Goal: Navigation & Orientation: Find specific page/section

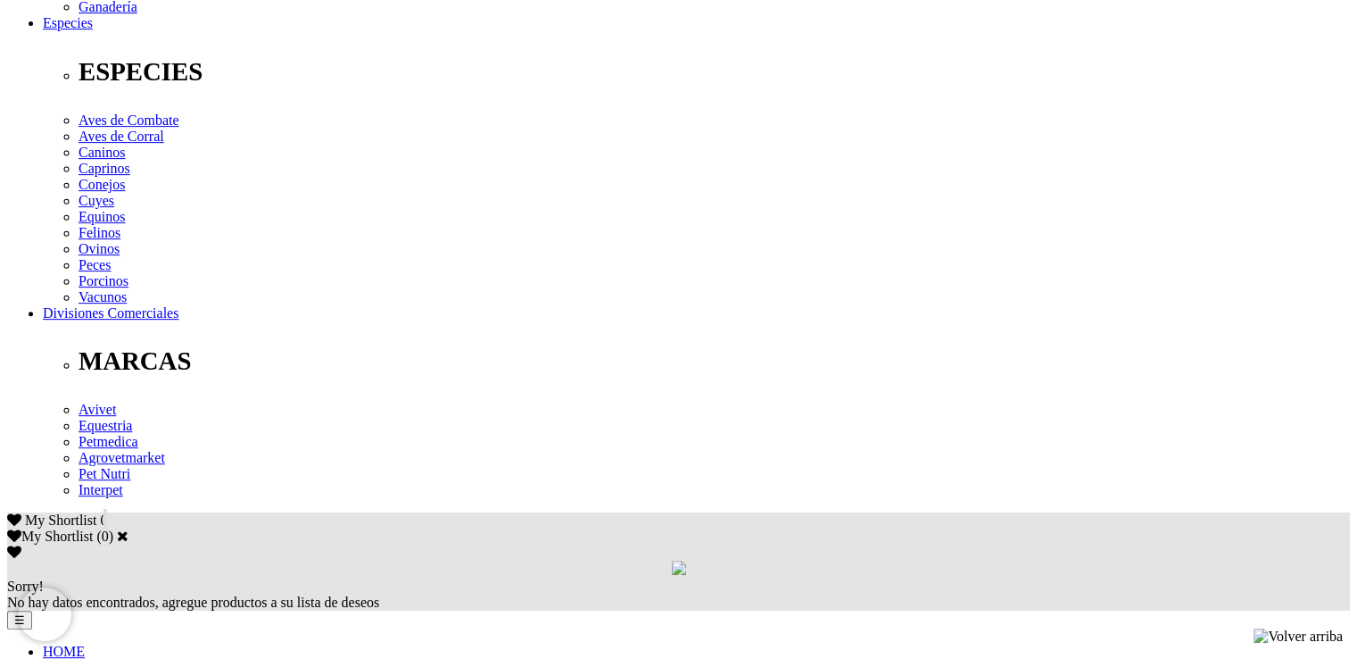
scroll to position [700, 0]
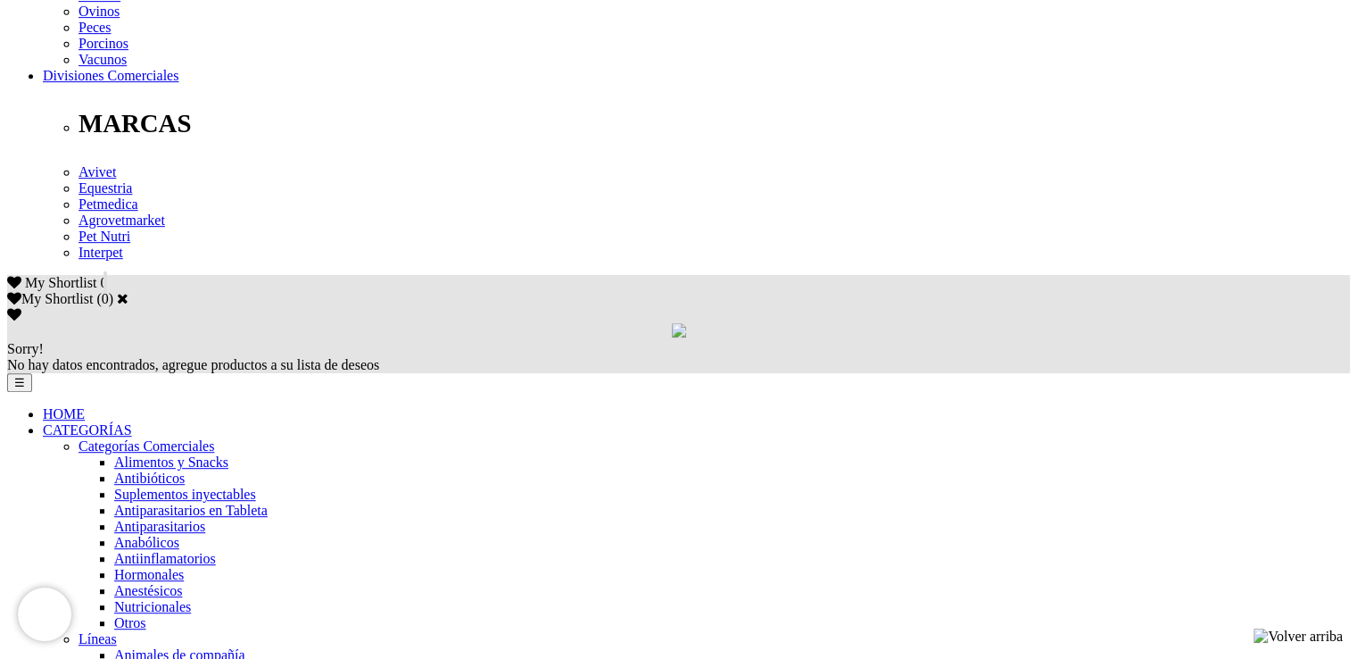
scroll to position [933, 0]
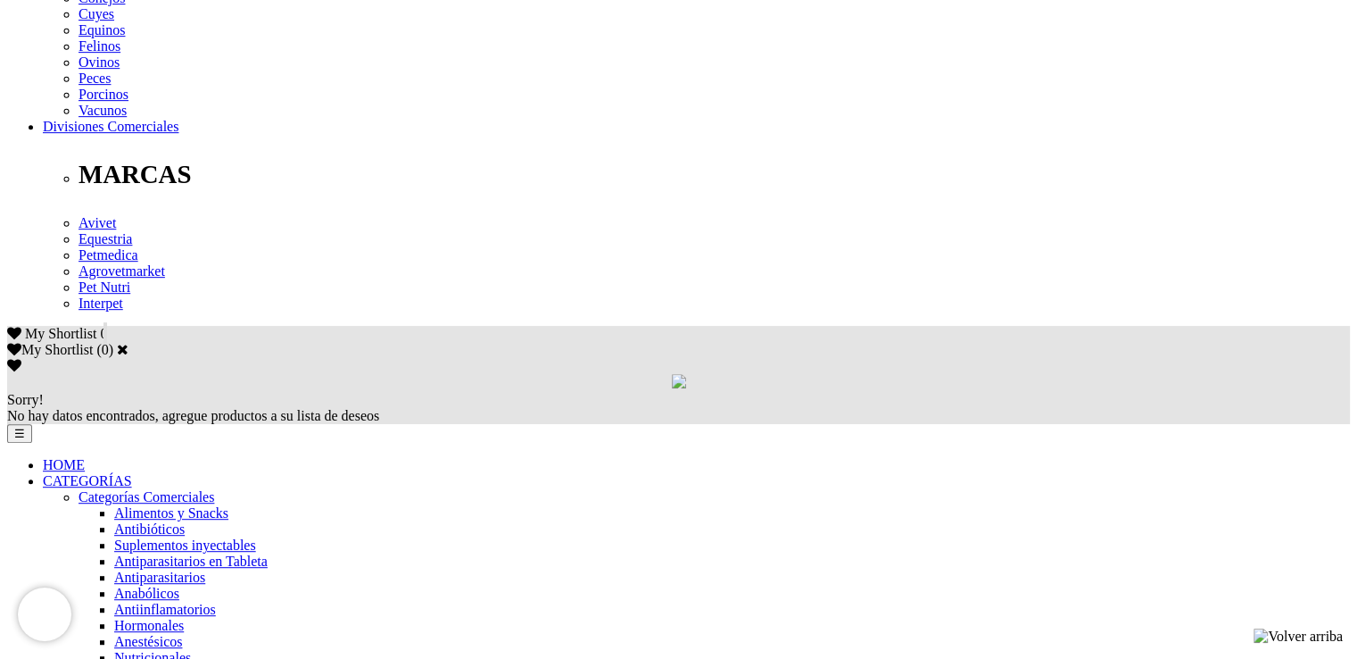
scroll to position [874, 0]
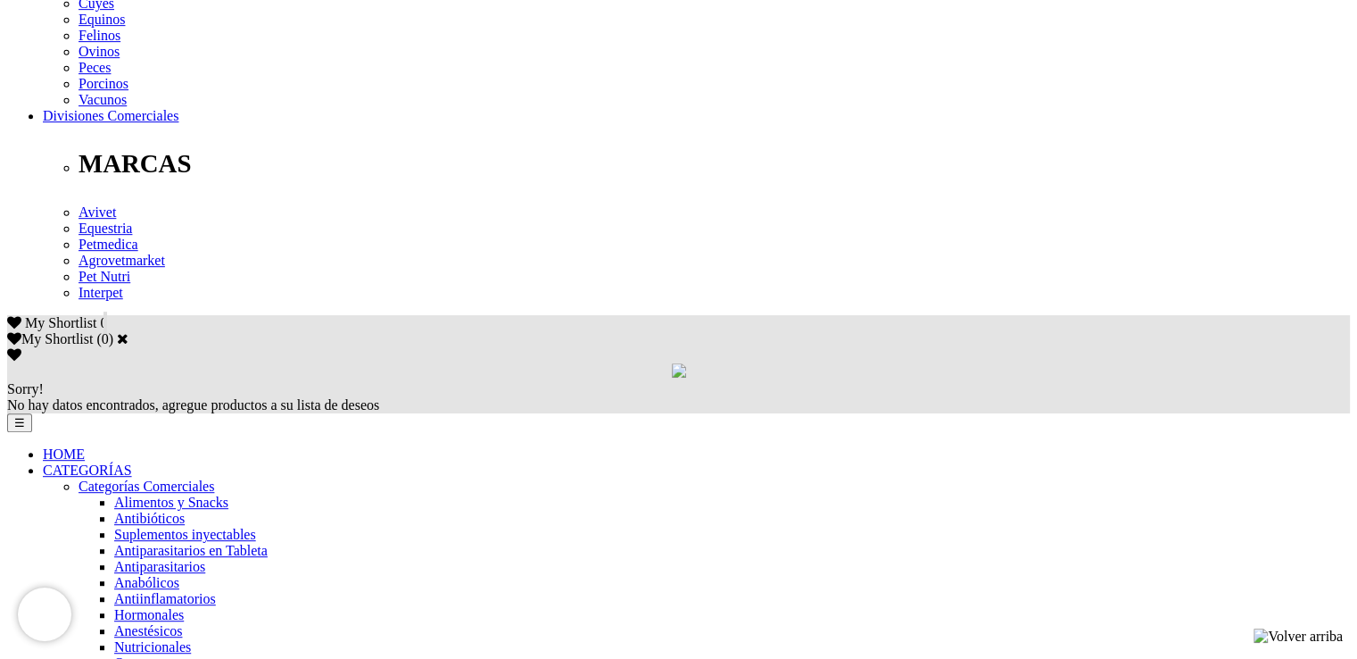
scroll to position [874, 0]
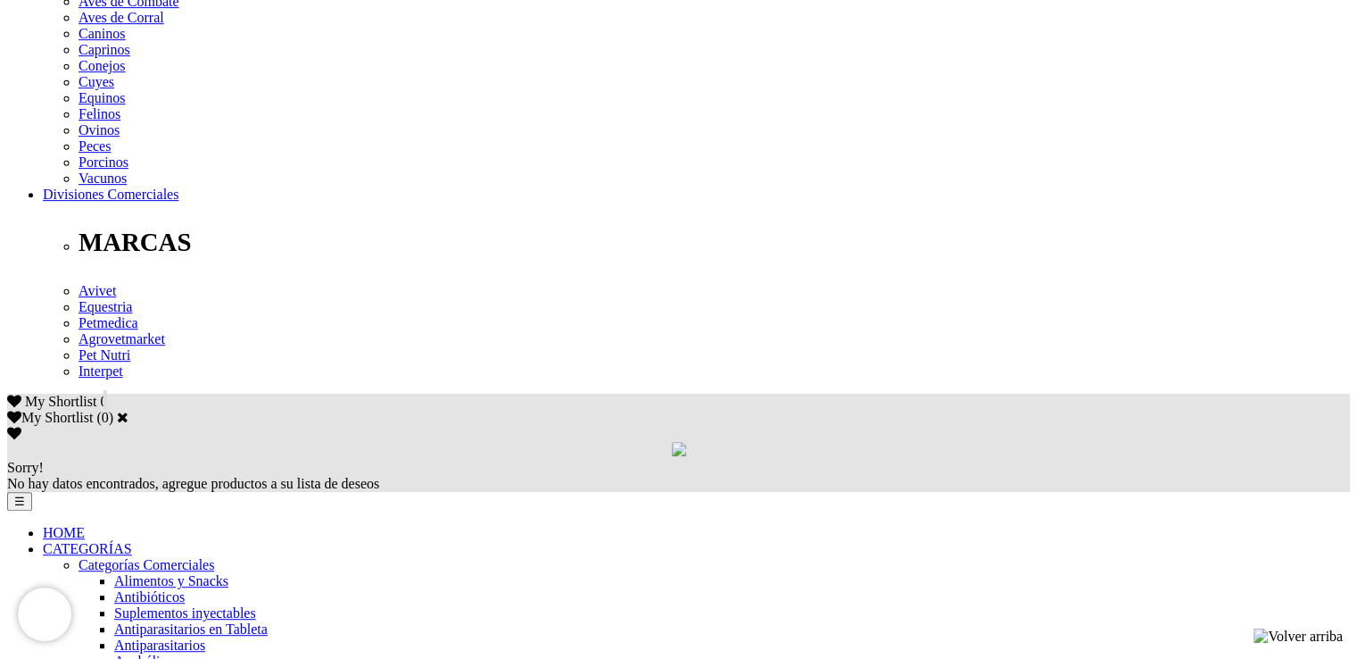
scroll to position [884, 0]
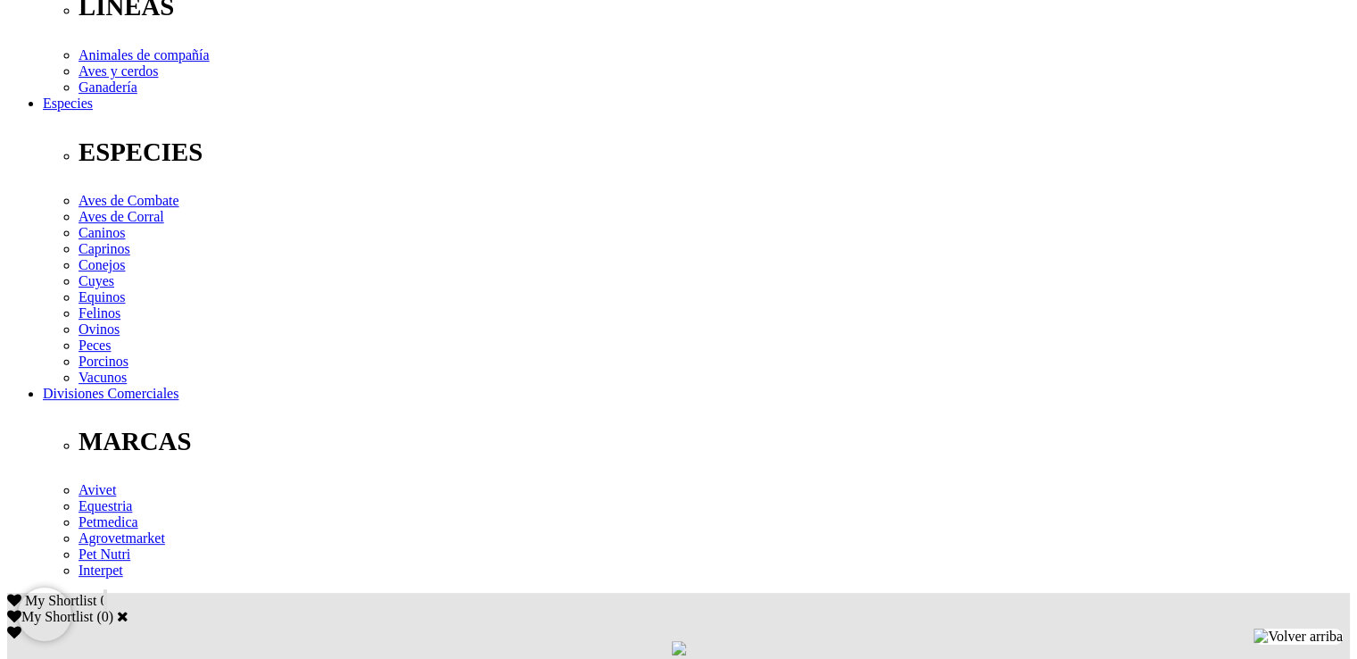
scroll to position [0, 0]
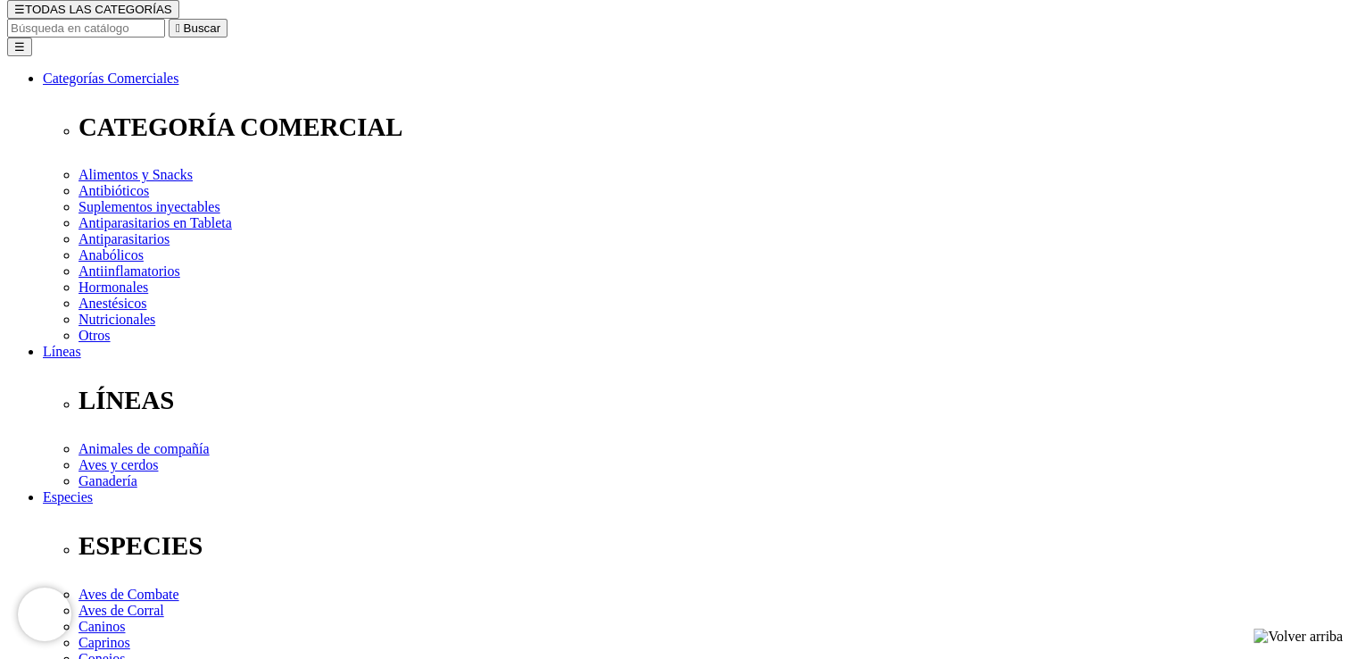
scroll to position [200, 0]
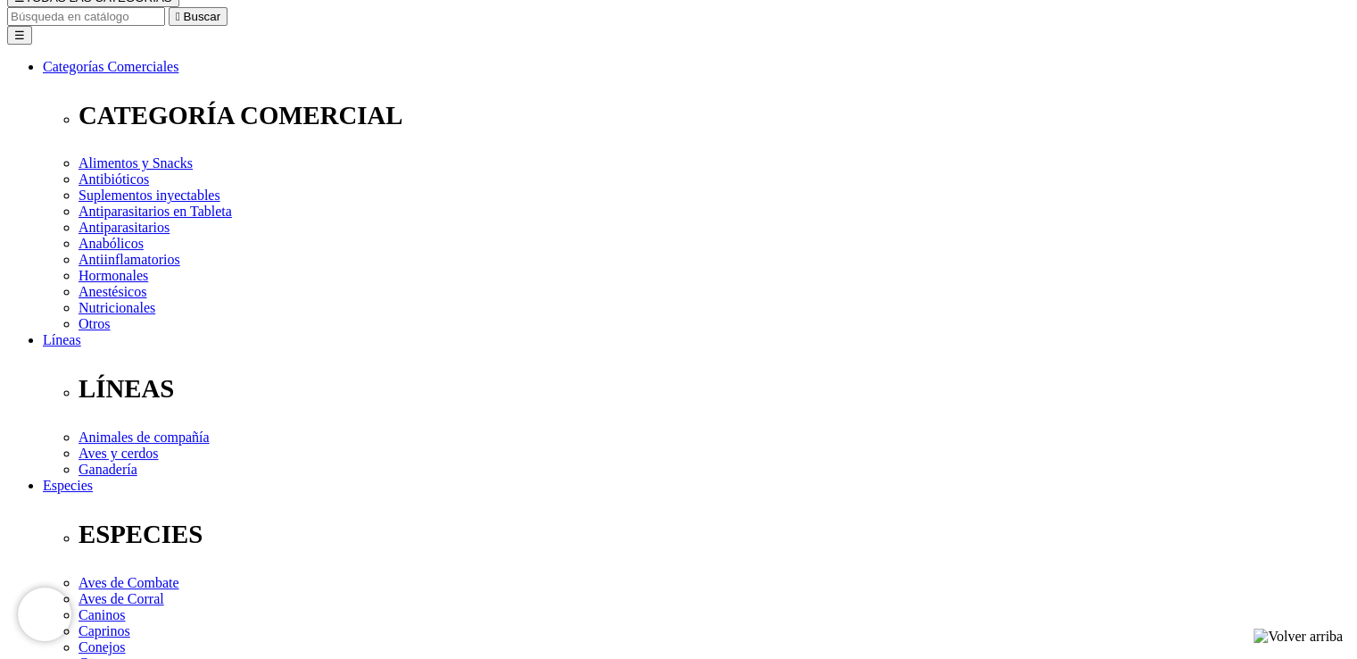
scroll to position [11, 0]
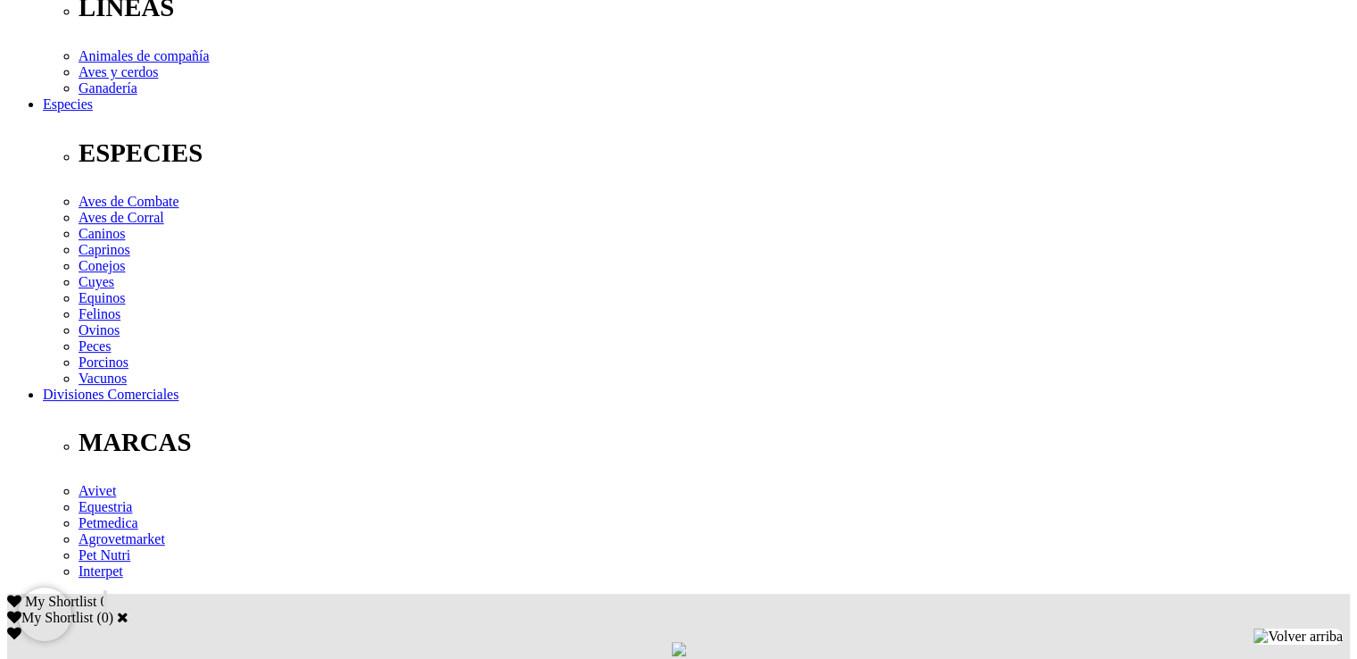
scroll to position [607, 0]
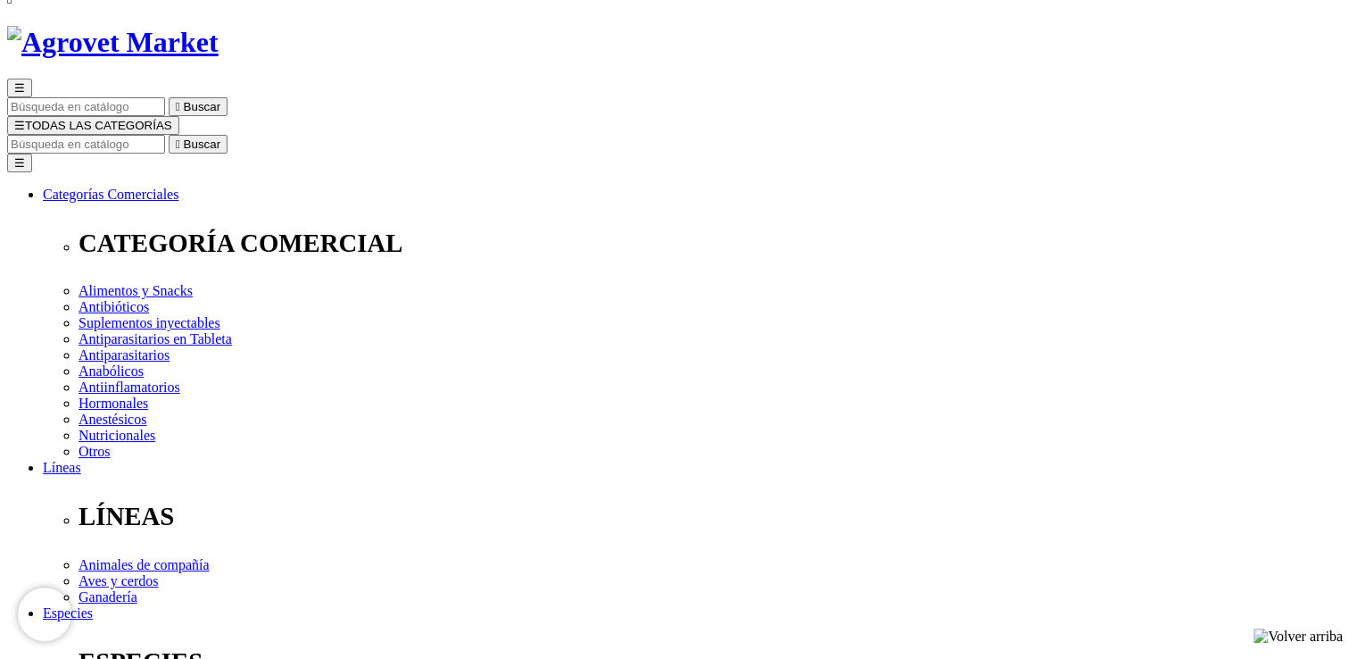
scroll to position [79, 0]
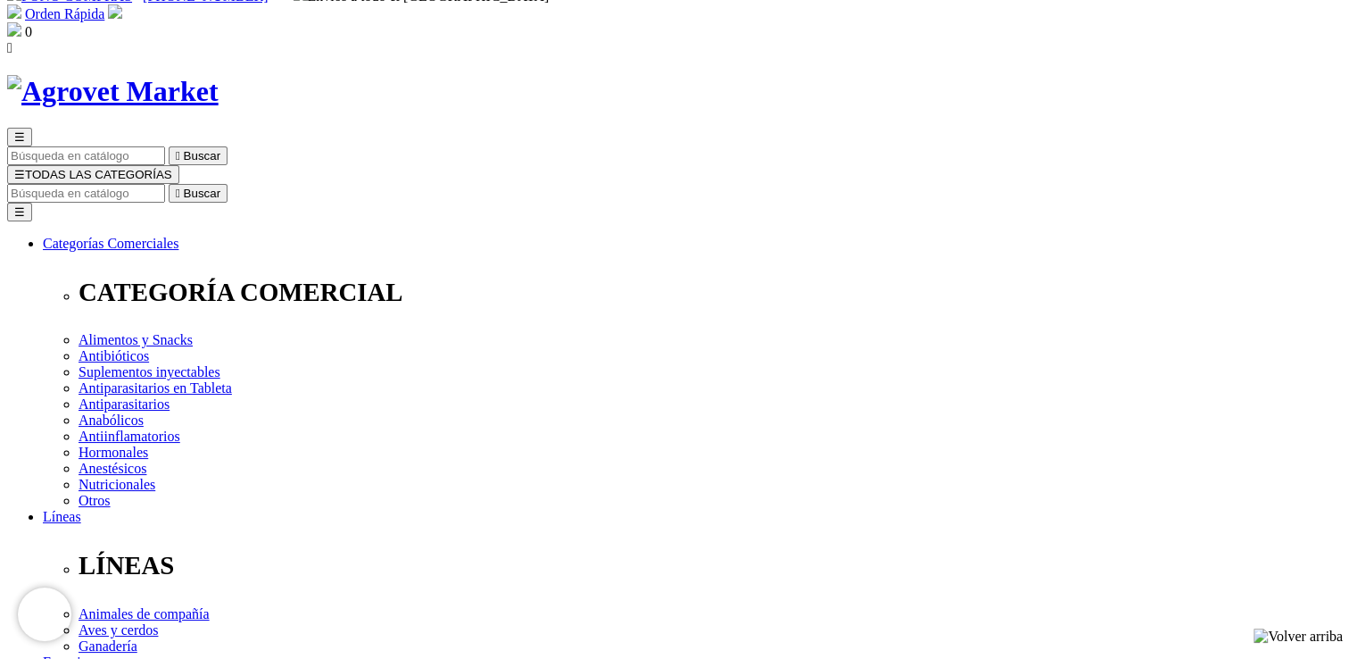
scroll to position [20, 0]
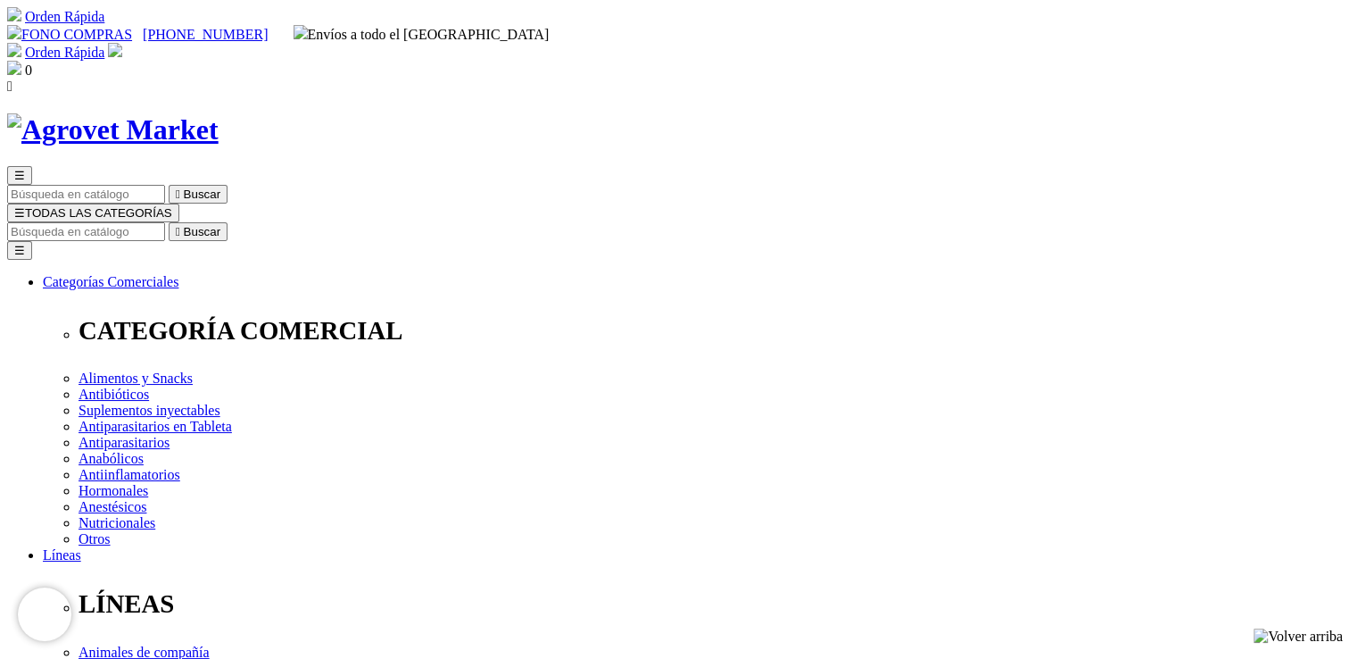
click at [25, 206] on span "☰" at bounding box center [19, 212] width 11 height 13
